Goal: Task Accomplishment & Management: Use online tool/utility

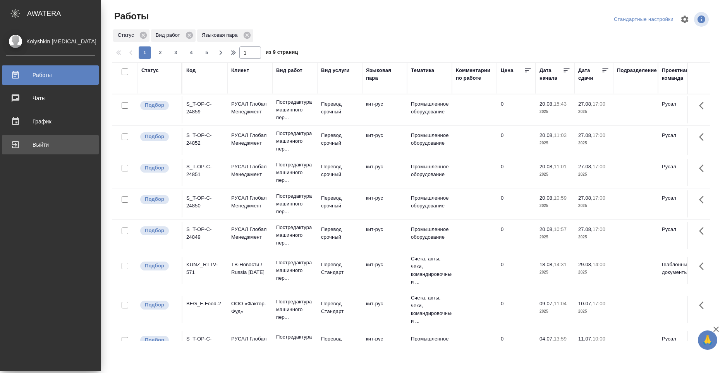
click at [17, 147] on div "Выйти" at bounding box center [50, 145] width 89 height 12
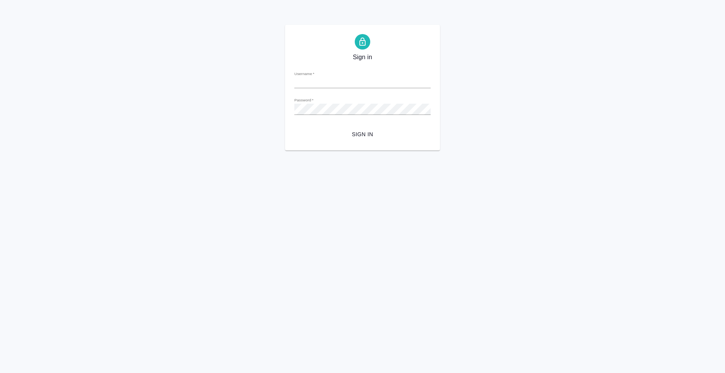
type input "n.kolyshkin@awatera.com"
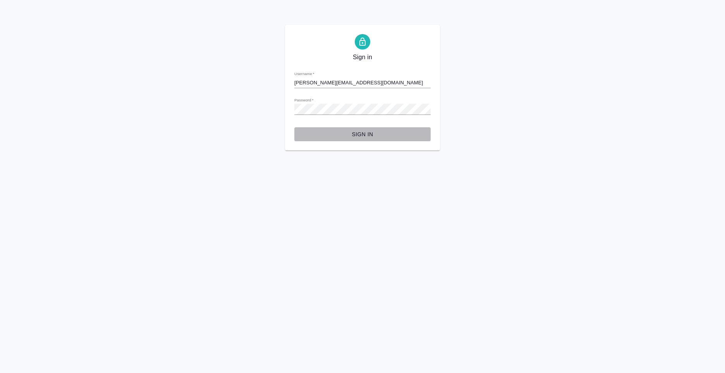
click at [371, 137] on span "Sign in" at bounding box center [363, 135] width 124 height 10
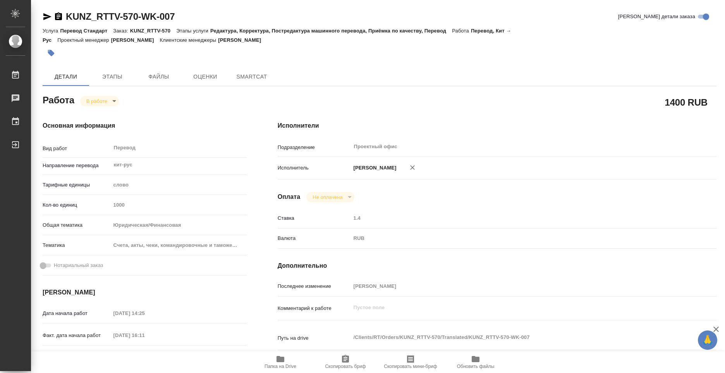
type textarea "x"
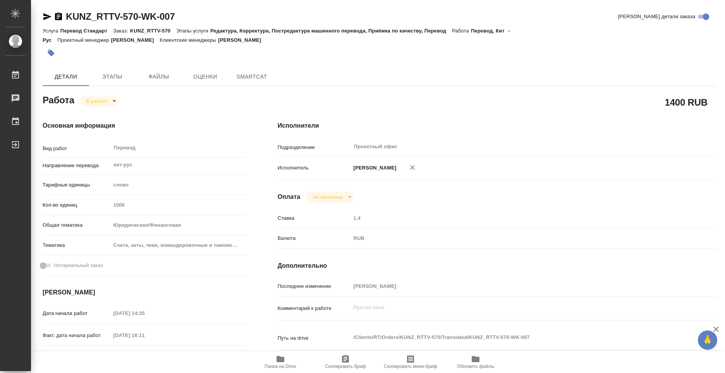
type textarea "x"
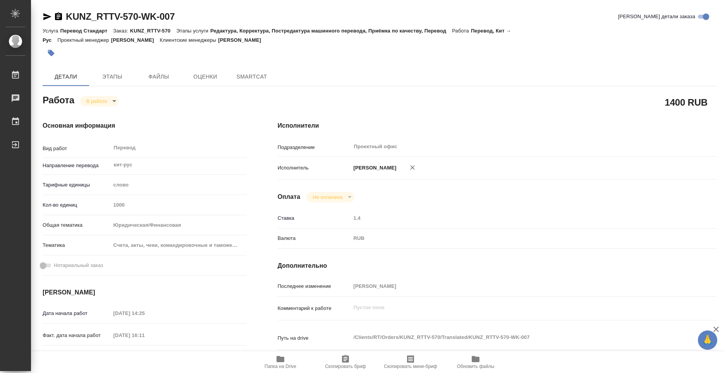
type textarea "x"
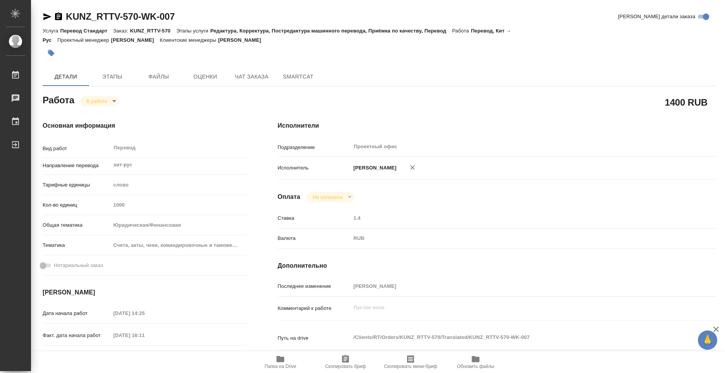
type textarea "x"
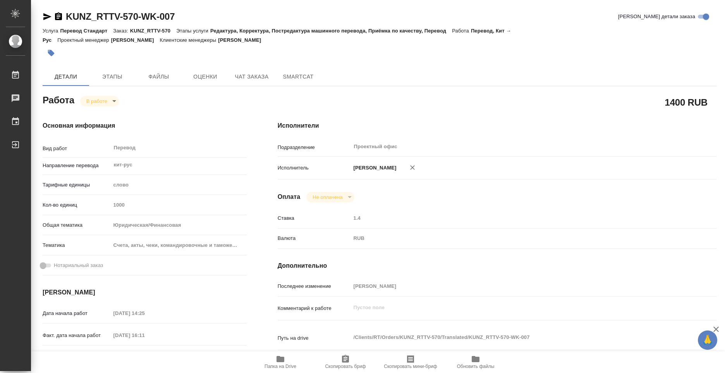
type textarea "x"
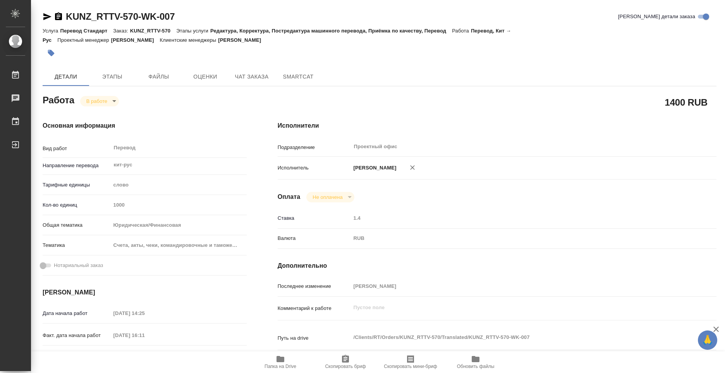
scroll to position [39, 0]
